Goal: Information Seeking & Learning: Compare options

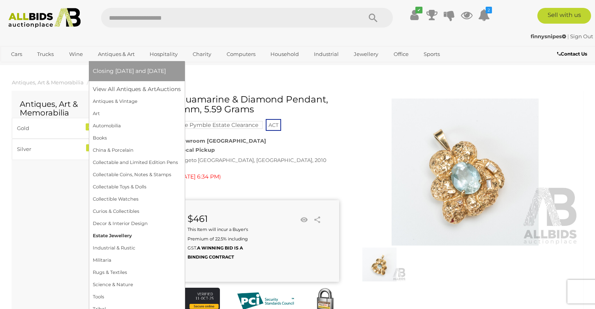
click at [117, 234] on link "Estate Jewellery" at bounding box center [137, 236] width 88 height 12
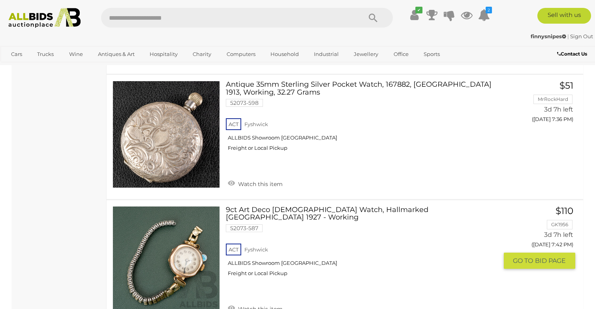
scroll to position [1055, 0]
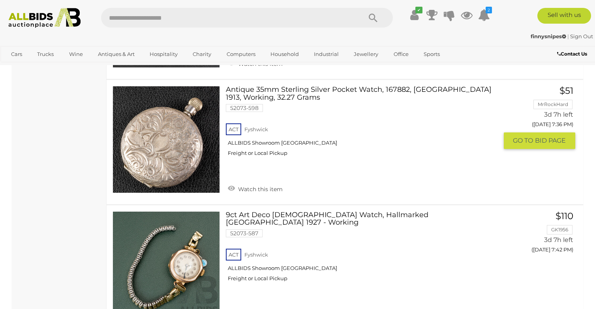
click at [423, 86] on link "Antique 35mm Sterling Silver Pocket Watch, 167882, London 1913, Working, 32.27 …" at bounding box center [365, 124] width 266 height 77
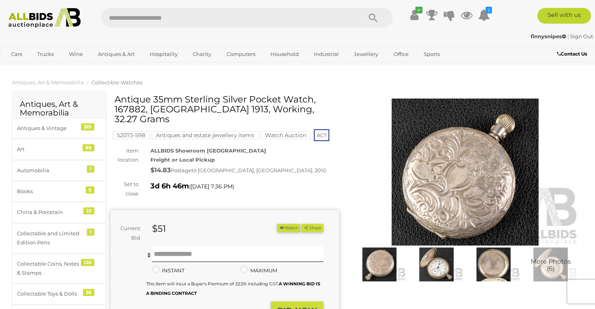
click at [438, 274] on img at bounding box center [436, 265] width 53 height 34
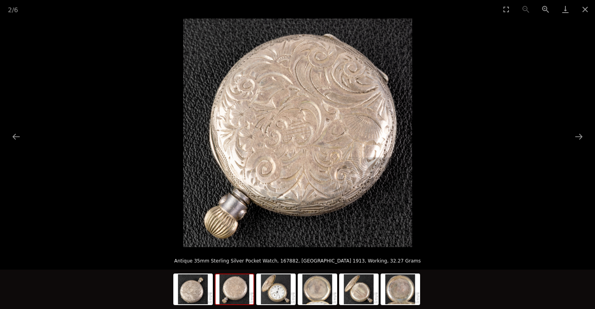
click at [539, 59] on picture at bounding box center [297, 133] width 595 height 229
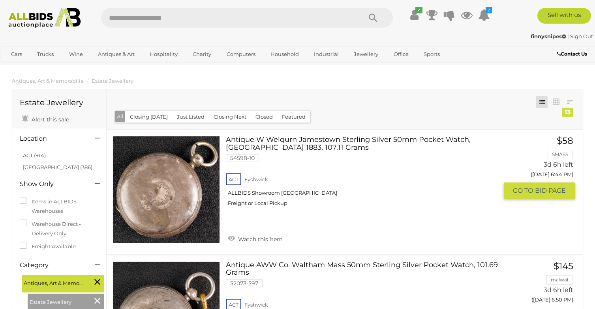
scroll to position [32, 0]
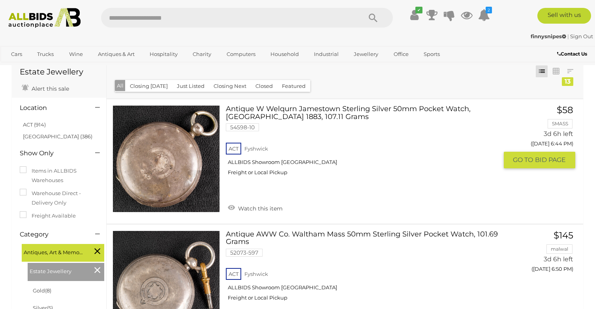
click at [320, 112] on link "Antique W Welqurn Jamestown Sterling Silver 50mm Pocket Watch, London 1883, 107…" at bounding box center [365, 143] width 266 height 77
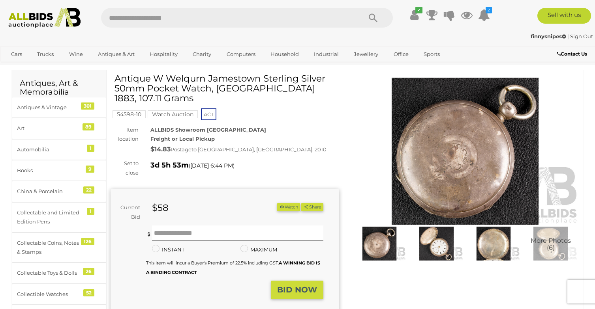
scroll to position [22, 0]
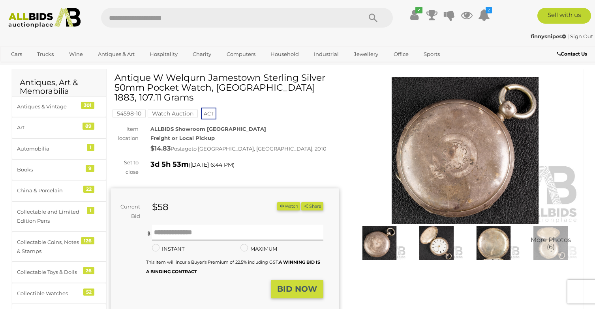
click at [434, 250] on img at bounding box center [436, 243] width 53 height 34
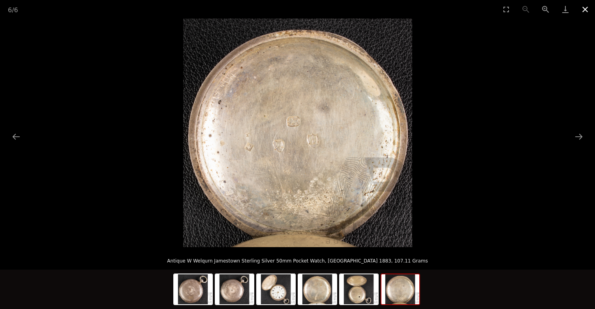
click at [582, 7] on button "Close gallery" at bounding box center [585, 9] width 20 height 19
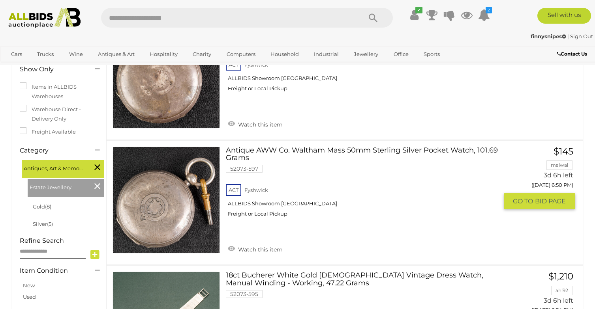
scroll to position [97, 0]
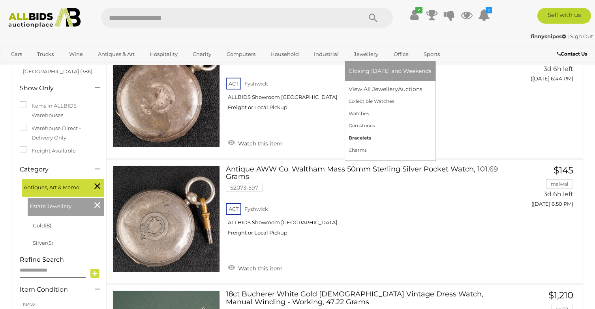
click at [356, 135] on link "Bracelets" at bounding box center [389, 138] width 83 height 12
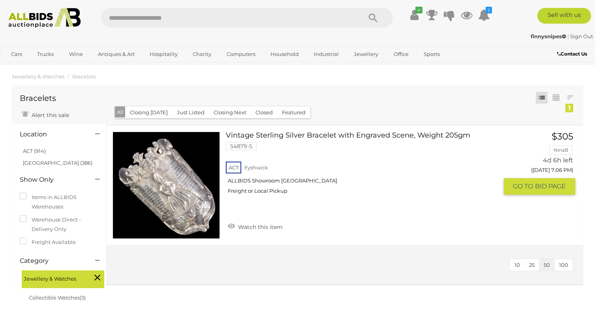
scroll to position [5, 0]
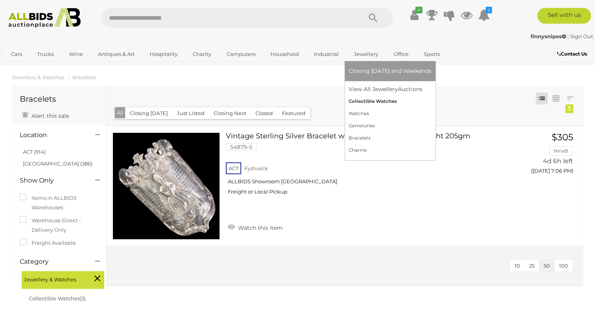
click at [366, 99] on link "Collectible Watches" at bounding box center [389, 101] width 83 height 12
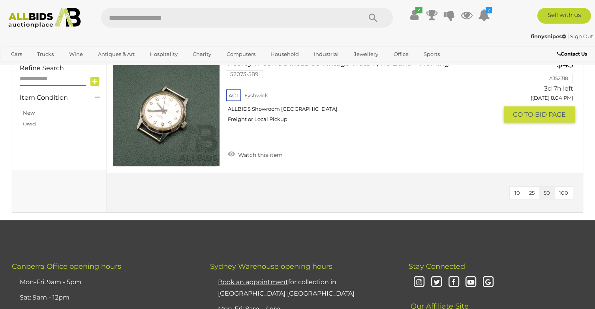
scroll to position [299, 0]
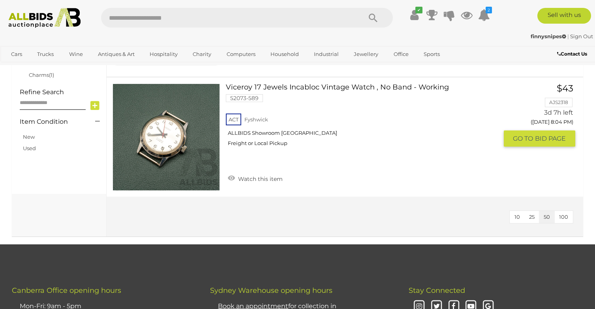
click at [363, 84] on link "Viceroy 17 Jewels Incabloc Vintage Watch , No Band - Working 52073-589 ACT Fysh…" at bounding box center [365, 118] width 266 height 69
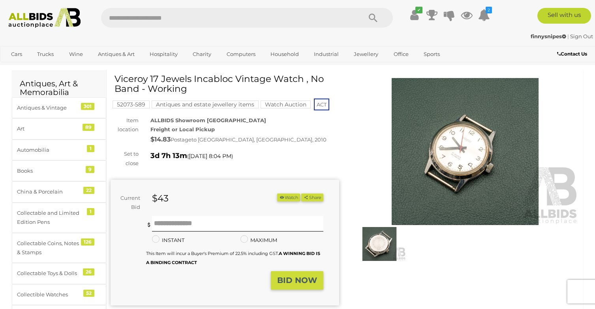
scroll to position [23, 0]
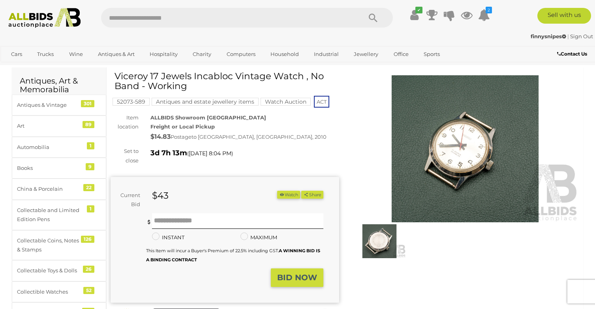
click at [443, 133] on img at bounding box center [465, 148] width 228 height 147
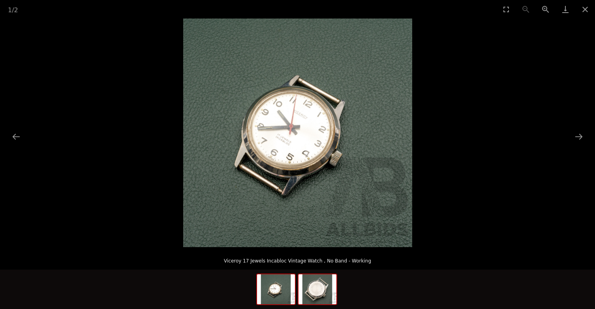
click at [315, 294] on img at bounding box center [317, 290] width 38 height 30
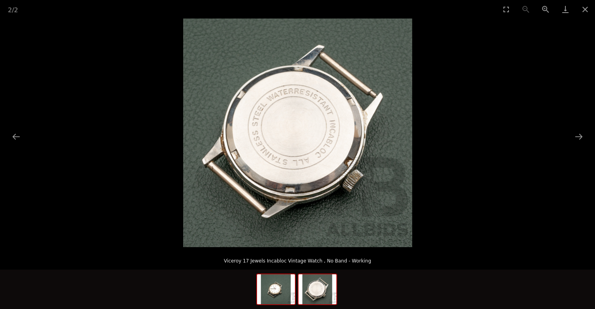
click at [279, 299] on img at bounding box center [276, 290] width 38 height 30
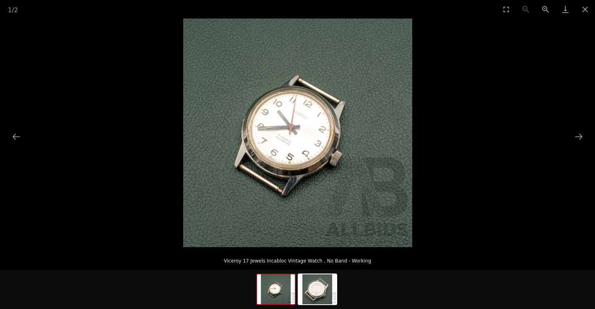
click at [478, 97] on picture at bounding box center [297, 133] width 595 height 229
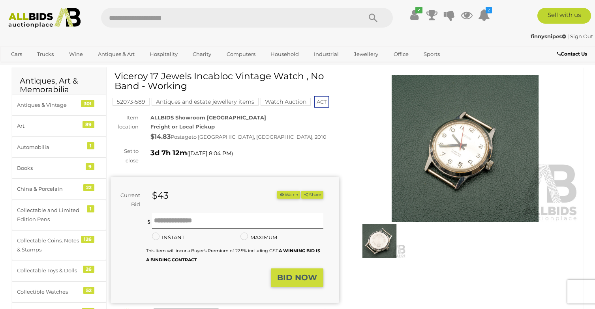
click at [428, 137] on img at bounding box center [465, 148] width 228 height 147
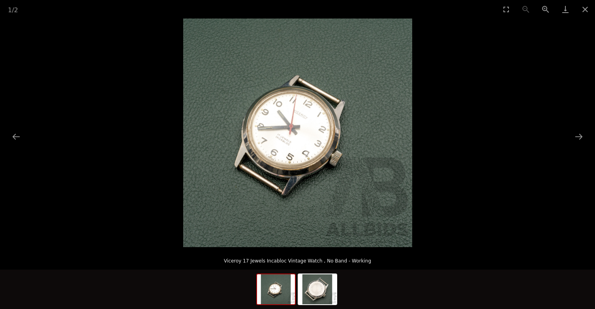
click at [473, 95] on picture at bounding box center [297, 133] width 595 height 229
